Goal: Task Accomplishment & Management: Manage account settings

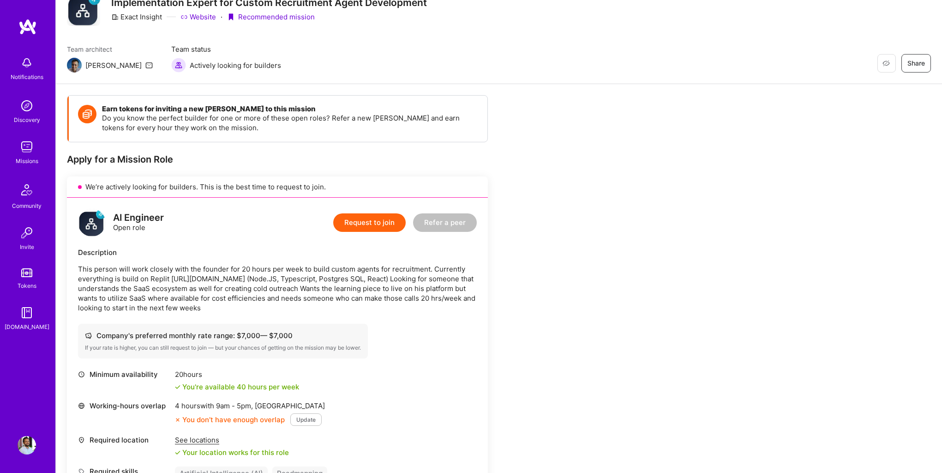
scroll to position [47, 0]
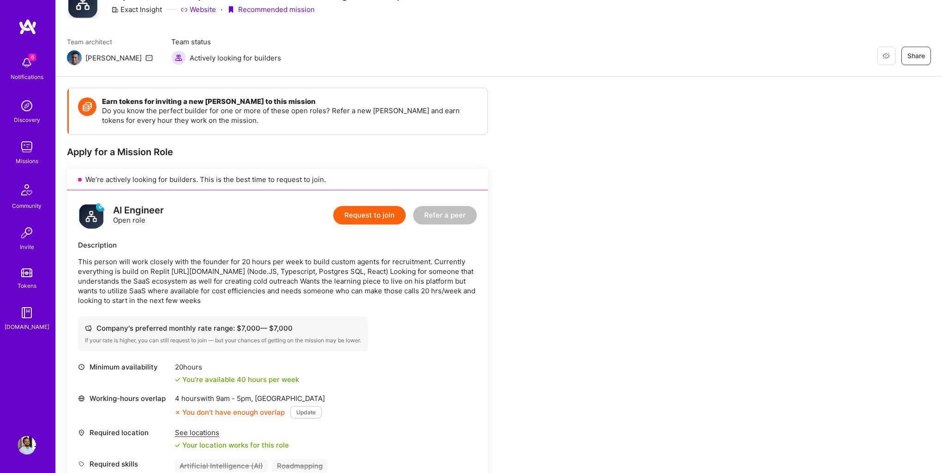
click at [314, 413] on button "Update" at bounding box center [305, 412] width 31 height 12
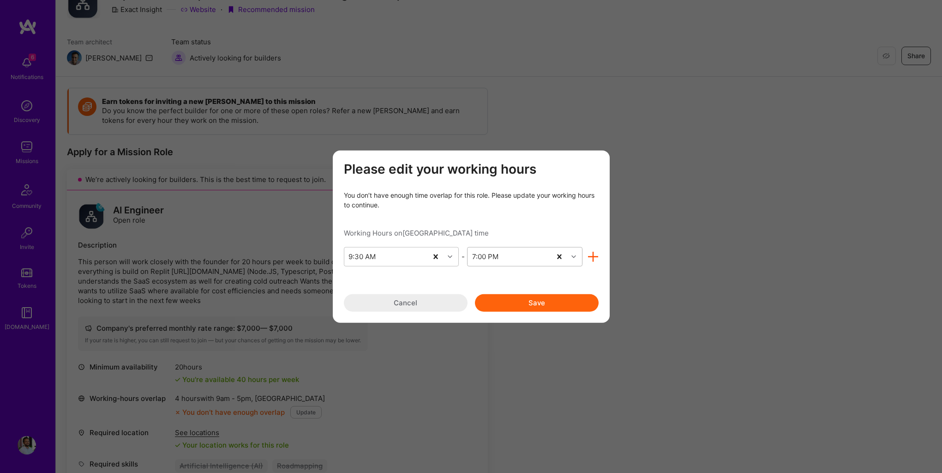
click at [574, 255] on icon "modal" at bounding box center [574, 256] width 5 height 5
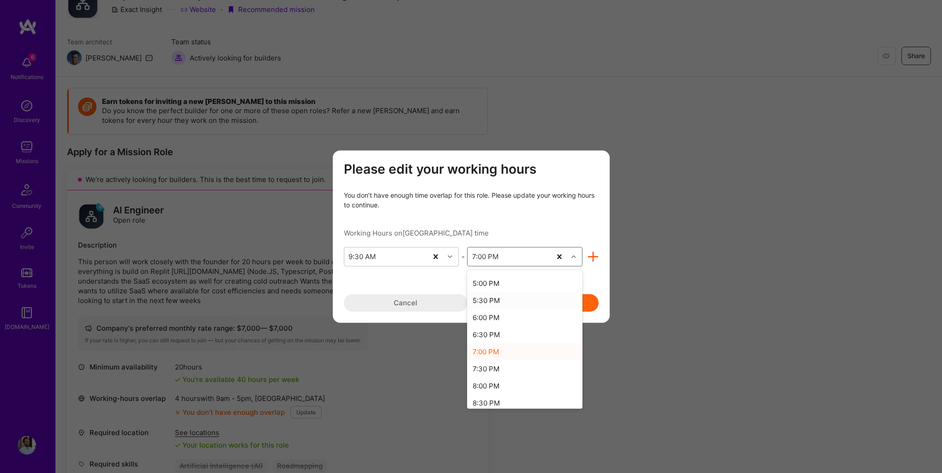
scroll to position [258, 0]
click at [500, 384] on div "8:00 PM" at bounding box center [524, 380] width 115 height 17
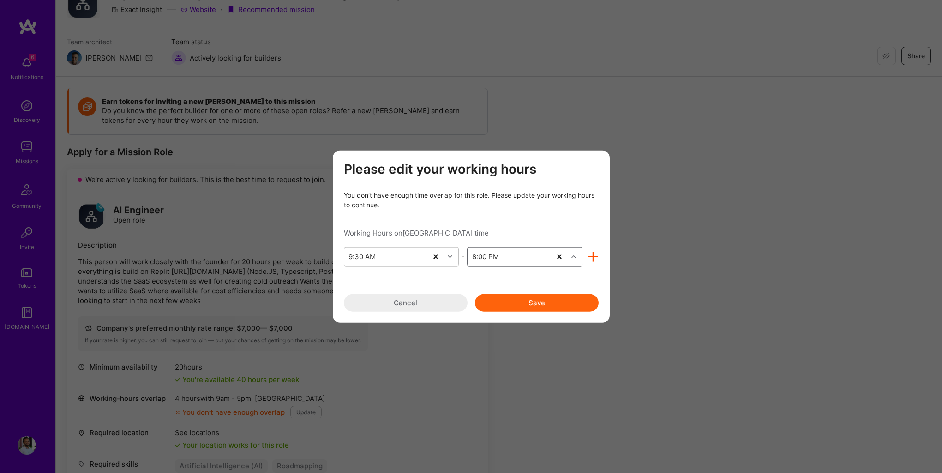
click at [536, 302] on button "Save" at bounding box center [537, 303] width 124 height 18
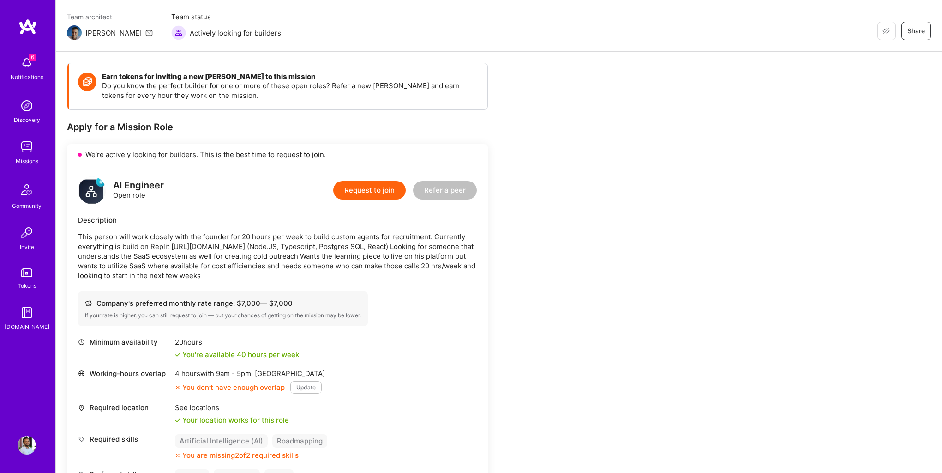
scroll to position [76, 0]
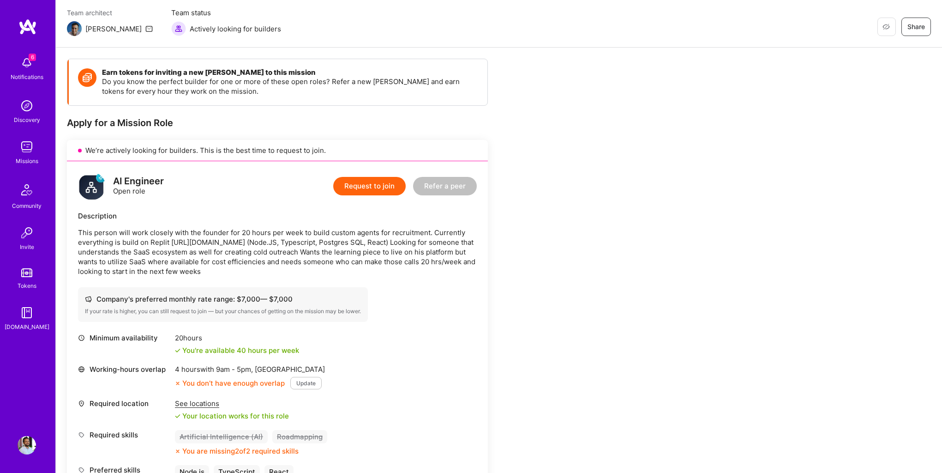
click at [300, 379] on button "Update" at bounding box center [305, 383] width 31 height 12
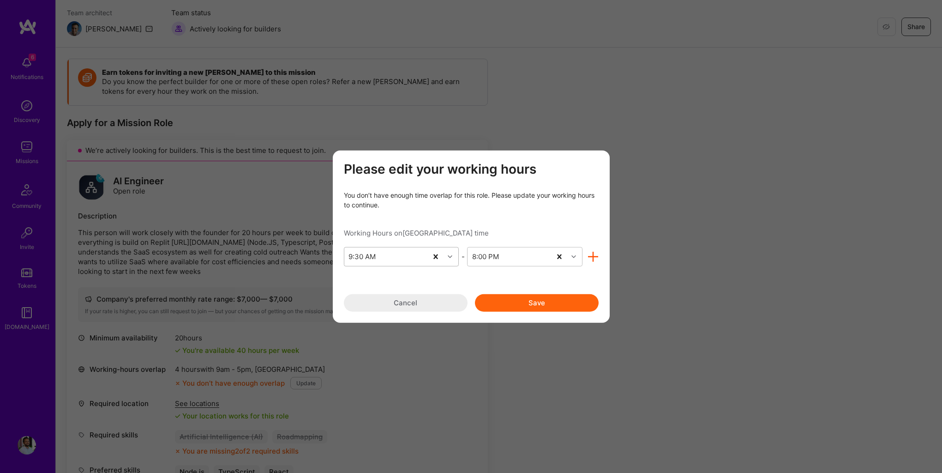
click at [451, 256] on icon "modal" at bounding box center [450, 256] width 5 height 5
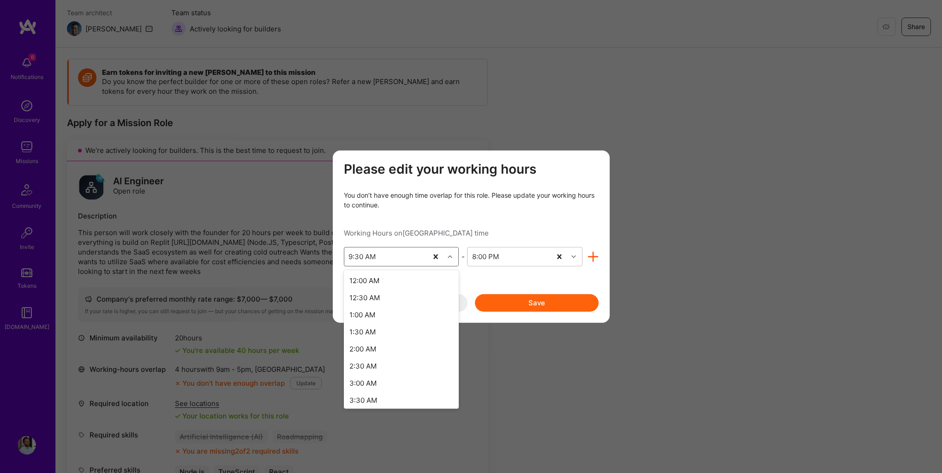
scroll to position [211, 0]
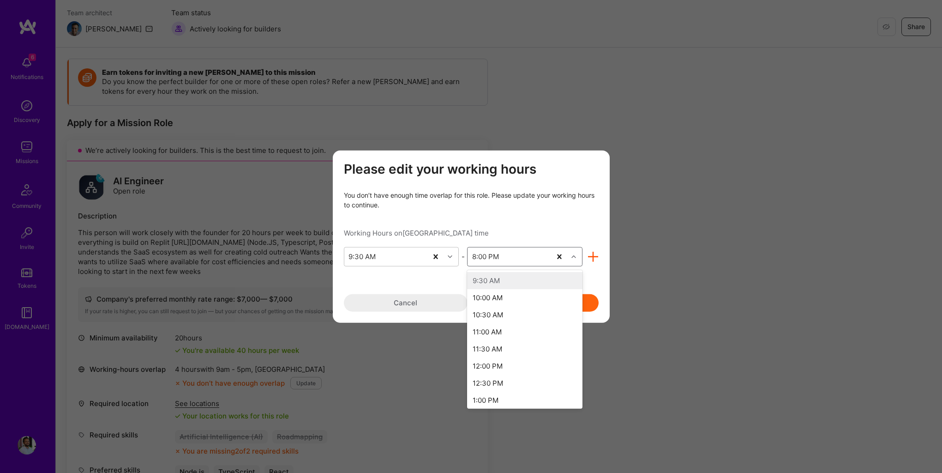
click at [575, 254] on icon "modal" at bounding box center [574, 256] width 5 height 5
click at [500, 356] on div "9:00 PM" at bounding box center [524, 356] width 115 height 17
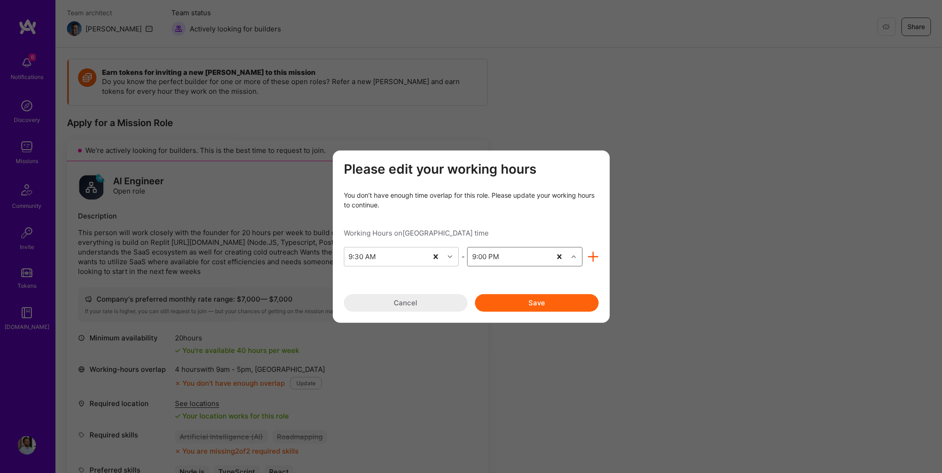
click at [548, 302] on button "Save" at bounding box center [537, 303] width 124 height 18
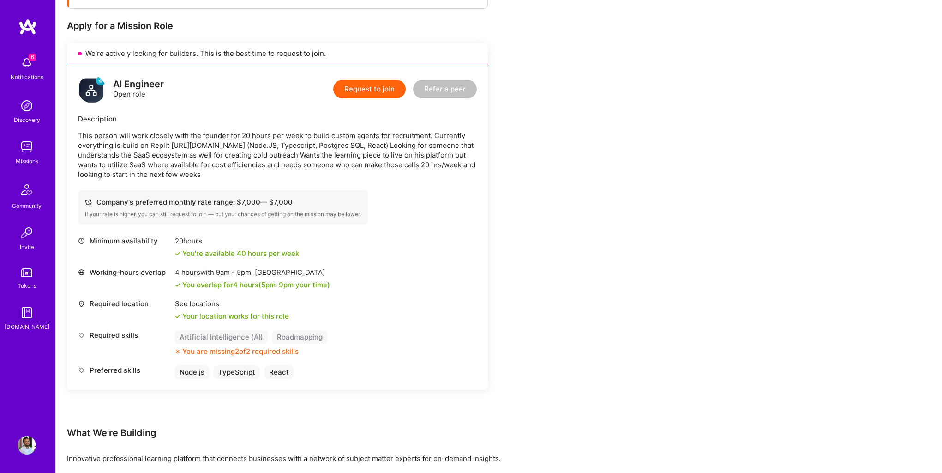
scroll to position [167, 0]
